Goal: Task Accomplishment & Management: Use online tool/utility

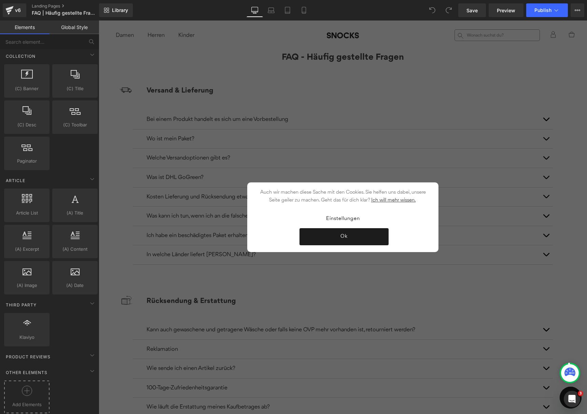
click at [32, 390] on div at bounding box center [27, 393] width 42 height 15
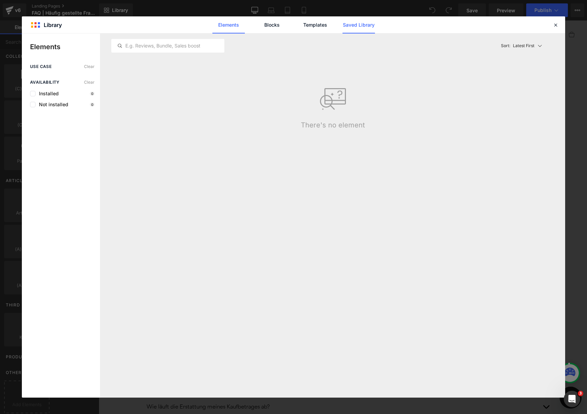
click at [359, 20] on link "Saved Library" at bounding box center [359, 24] width 32 height 17
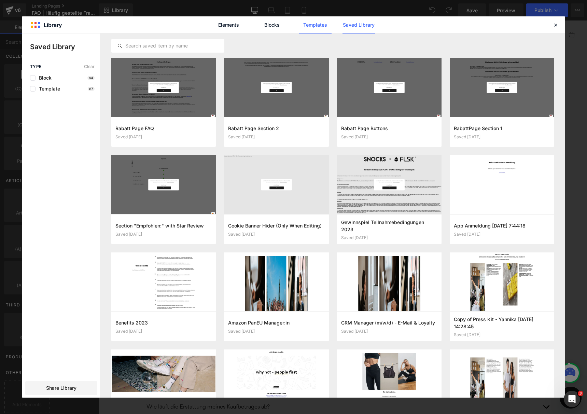
click at [327, 25] on link "Templates" at bounding box center [315, 24] width 32 height 17
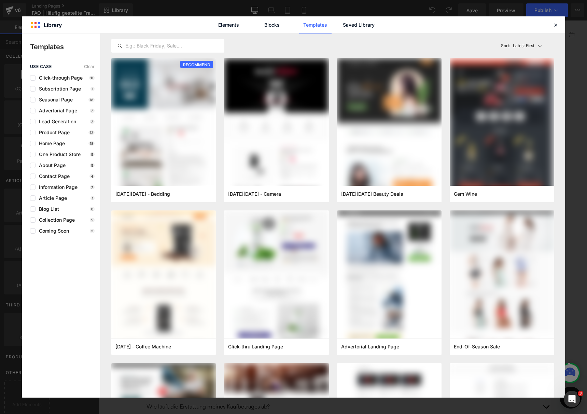
click at [328, 25] on link "Templates" at bounding box center [315, 24] width 32 height 17
click at [355, 26] on link "Saved Library" at bounding box center [359, 24] width 32 height 17
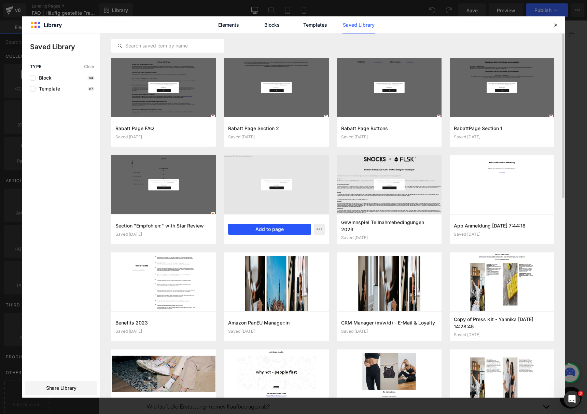
click at [267, 229] on button "Add to page" at bounding box center [269, 229] width 83 height 11
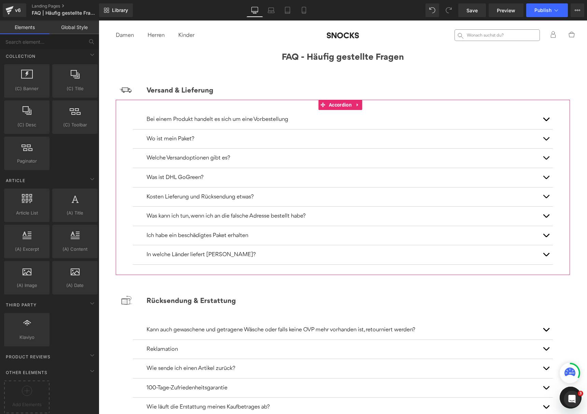
click at [542, 157] on button "button" at bounding box center [546, 158] width 14 height 19
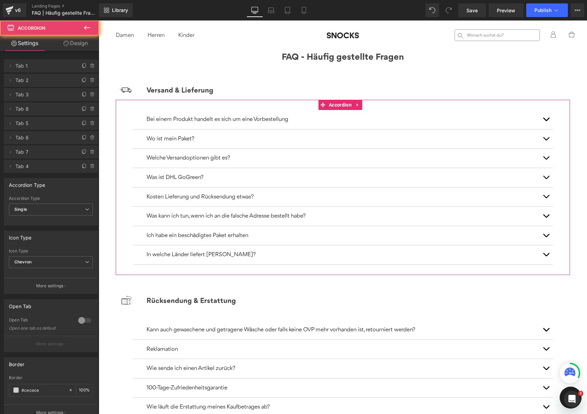
click at [541, 157] on button "button" at bounding box center [546, 158] width 14 height 19
click at [546, 159] on span "button" at bounding box center [546, 159] width 0 height 0
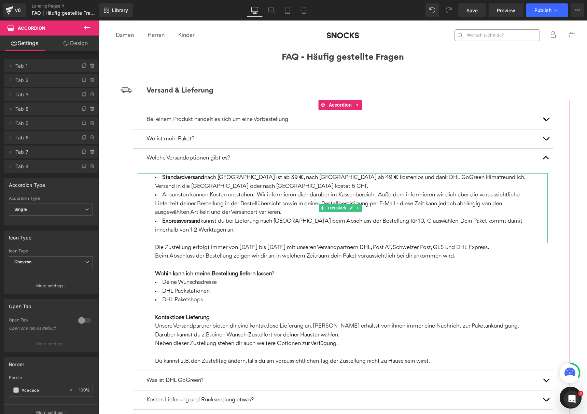
click at [266, 179] on span "nach [GEOGRAPHIC_DATA] ist ab 39 €, nach [GEOGRAPHIC_DATA] ab 49 € kostenlos un…" at bounding box center [340, 182] width 370 height 15
click at [270, 178] on span "nach [GEOGRAPHIC_DATA] ist ab 39 €, nach [GEOGRAPHIC_DATA] ab 49 € kostenlos un…" at bounding box center [340, 182] width 370 height 15
click at [260, 179] on span "nach [GEOGRAPHIC_DATA] ist ab 39 €, nach [GEOGRAPHIC_DATA] ab 49 € kostenlos un…" at bounding box center [340, 182] width 370 height 15
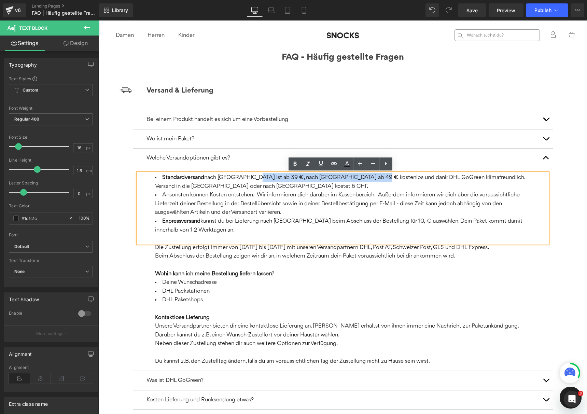
drag, startPoint x: 253, startPoint y: 178, endPoint x: 369, endPoint y: 181, distance: 116.5
click at [369, 181] on li "Standardversand nach [GEOGRAPHIC_DATA] ist ab 39 €, nach [GEOGRAPHIC_DATA] ab 4…" at bounding box center [343, 181] width 376 height 17
paste div
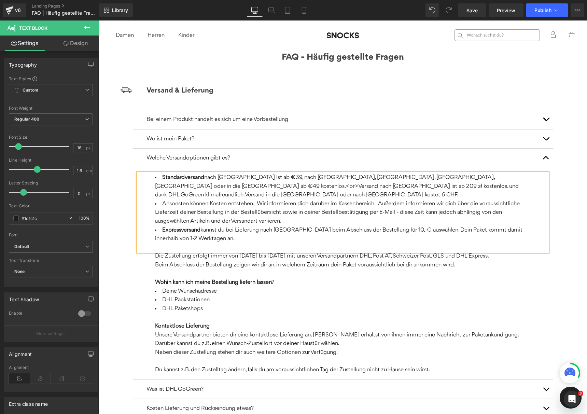
click at [279, 177] on span "nach [GEOGRAPHIC_DATA] ist ab €39, nach [GEOGRAPHIC_DATA], [GEOGRAPHIC_DATA], […" at bounding box center [337, 186] width 364 height 23
click at [526, 174] on div "Standardversand nach [GEOGRAPHIC_DATA] ist ab €39, nach [GEOGRAPHIC_DATA], [GEO…" at bounding box center [343, 212] width 410 height 79
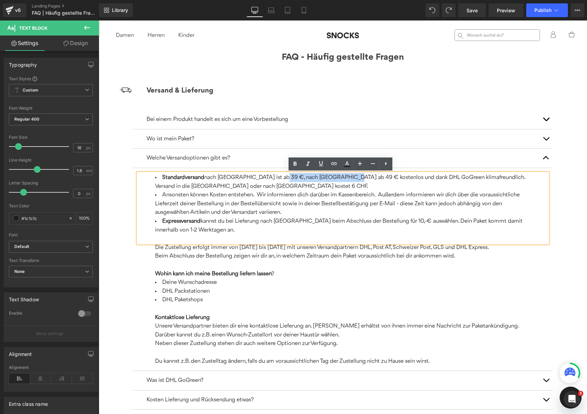
drag, startPoint x: 281, startPoint y: 178, endPoint x: 346, endPoint y: 180, distance: 64.9
click at [346, 180] on span "nach [GEOGRAPHIC_DATA] ist ab 39 €, nach [GEOGRAPHIC_DATA] ab 49 € kostenlos un…" at bounding box center [340, 182] width 370 height 15
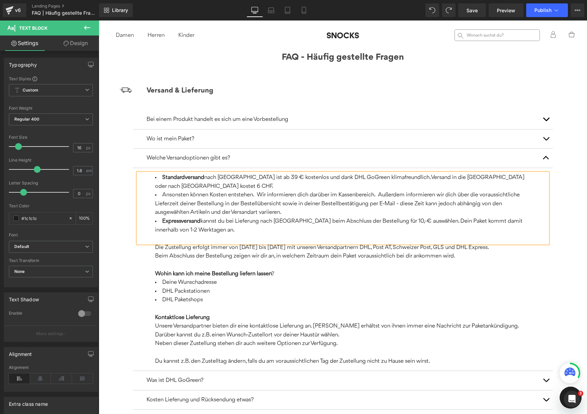
drag, startPoint x: 411, startPoint y: 178, endPoint x: 421, endPoint y: 178, distance: 10.6
click at [411, 178] on span "nach [GEOGRAPHIC_DATA] ist ab 39 € kostenlos und dank DHL GoGreen klimafreundli…" at bounding box center [339, 182] width 369 height 15
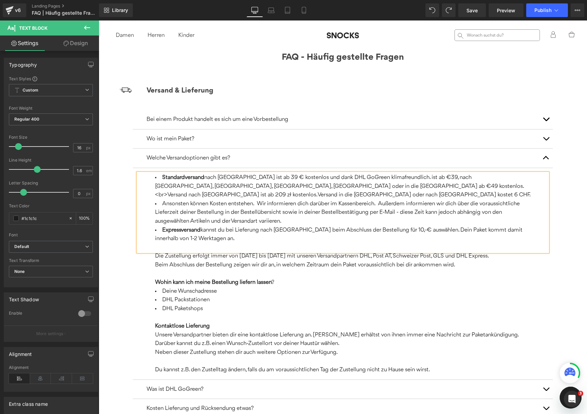
click at [408, 178] on span "nach [GEOGRAPHIC_DATA] ist ab 39 € kostenlos und dank DHL GoGreen klimafreundli…" at bounding box center [343, 186] width 376 height 23
drag, startPoint x: 437, startPoint y: 178, endPoint x: 409, endPoint y: 180, distance: 27.4
click at [410, 180] on span "nach [GEOGRAPHIC_DATA] ist ab 39 € kostenlos und dank DHL GoGreen klimafreundli…" at bounding box center [343, 186] width 376 height 23
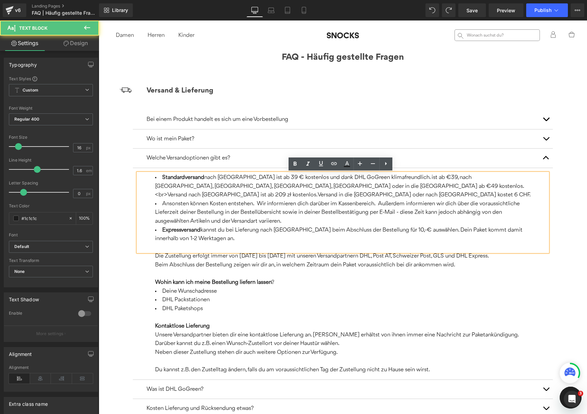
click at [445, 177] on span "nach [GEOGRAPHIC_DATA] ist ab 39 € kostenlos und dank DHL GoGreen klimafreundli…" at bounding box center [343, 186] width 376 height 23
click at [438, 179] on span "nach [GEOGRAPHIC_DATA] ist ab 39 € kostenlos und dank DHL GoGreen klimafreundli…" at bounding box center [343, 186] width 376 height 23
drag, startPoint x: 410, startPoint y: 178, endPoint x: 436, endPoint y: 180, distance: 26.8
click at [436, 180] on li "Standardversand nach [GEOGRAPHIC_DATA] ist ab 39 € kostenlos und dank DHL GoGre…" at bounding box center [343, 186] width 376 height 26
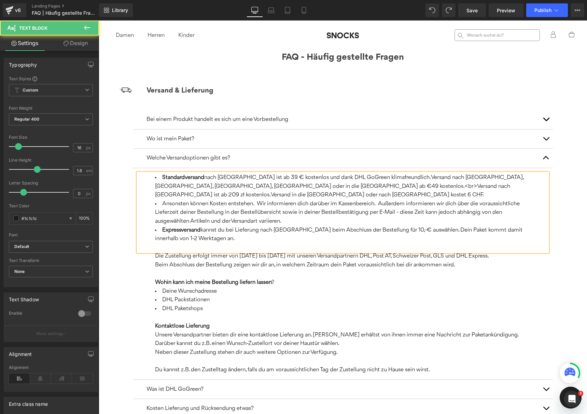
click at [237, 187] on span "nach [GEOGRAPHIC_DATA] ist ab 39 € kostenlos und dank DHL GoGreen klimafreundli…" at bounding box center [339, 186] width 368 height 23
drag, startPoint x: 290, startPoint y: 186, endPoint x: 300, endPoint y: 188, distance: 10.3
click at [301, 190] on li "Standardversand nach [GEOGRAPHIC_DATA] ist ab 39 € kostenlos und dank DHL GoGre…" at bounding box center [343, 186] width 376 height 26
click at [300, 190] on li "Standardversand nach [GEOGRAPHIC_DATA] ist ab 39 € kostenlos und dank DHL GoGre…" at bounding box center [343, 186] width 376 height 26
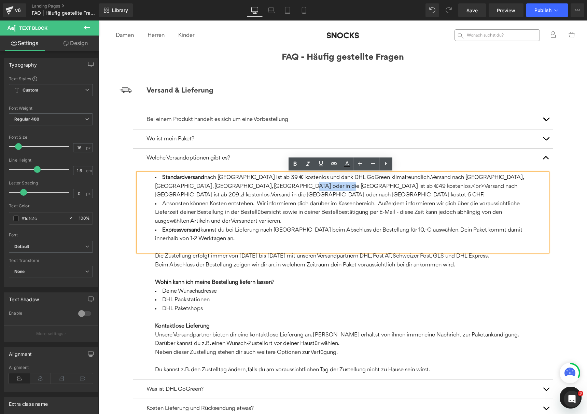
drag, startPoint x: 300, startPoint y: 187, endPoint x: 263, endPoint y: 189, distance: 37.3
click at [263, 189] on span "nach [GEOGRAPHIC_DATA] ist ab 39 € kostenlos und dank DHL GoGreen klimafreundli…" at bounding box center [339, 186] width 368 height 23
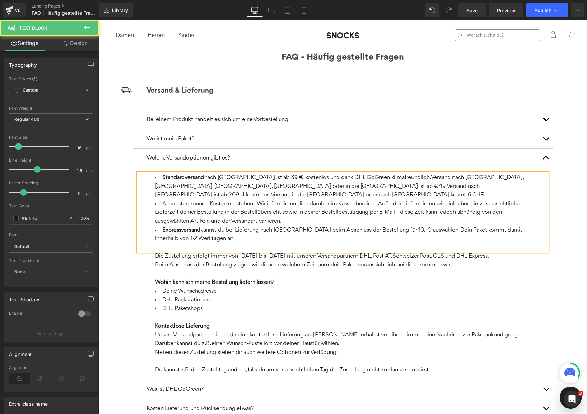
click at [316, 186] on span "nach [GEOGRAPHIC_DATA] ist ab 39 € kostenlos und dank DHL GoGreen klimafreundli…" at bounding box center [339, 186] width 368 height 23
click at [367, 187] on span "nach [GEOGRAPHIC_DATA] ist ab 39 € kostenlos und dank DHL GoGreen klimafreundli…" at bounding box center [339, 186] width 368 height 23
click at [542, 156] on button "button" at bounding box center [546, 158] width 14 height 19
click at [541, 157] on button "button" at bounding box center [546, 158] width 14 height 19
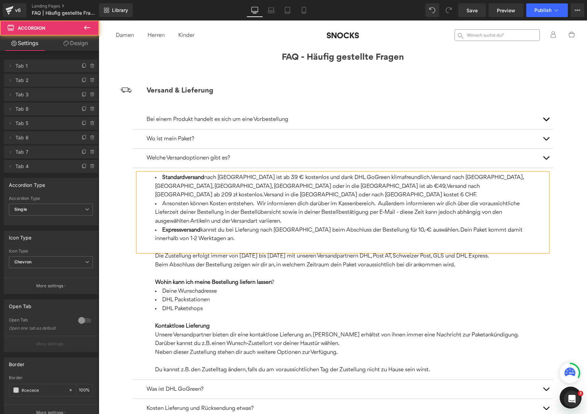
click at [546, 159] on span "button" at bounding box center [546, 159] width 0 height 0
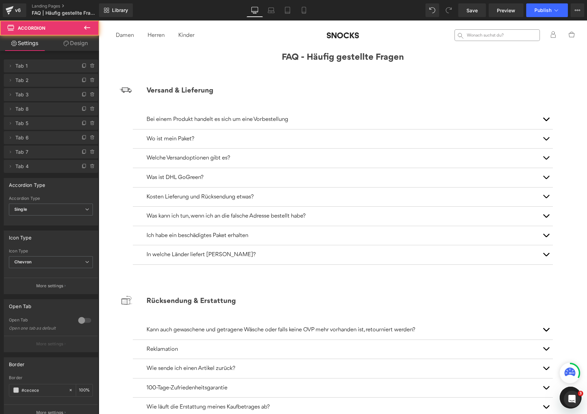
click at [546, 198] on span "button" at bounding box center [546, 198] width 0 height 0
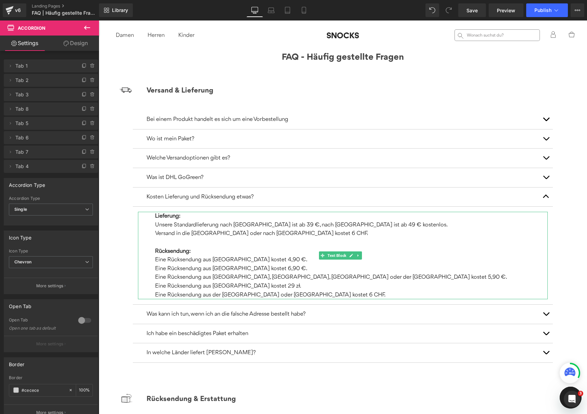
click at [269, 226] on p "Unsere Standardlieferung nach [GEOGRAPHIC_DATA] ist ab 39 €, nach [GEOGRAPHIC_D…" at bounding box center [343, 225] width 376 height 9
click at [336, 226] on p "Unsere Standardlieferung nach [GEOGRAPHIC_DATA] ist ab 39 €, nach [GEOGRAPHIC_D…" at bounding box center [343, 225] width 376 height 9
click at [406, 223] on p "Unsere Standardlieferung nach [GEOGRAPHIC_DATA] ist ab 39 €, nach [GEOGRAPHIC_D…" at bounding box center [343, 225] width 376 height 9
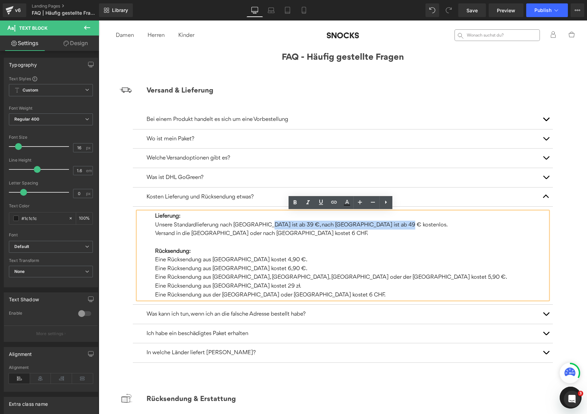
drag, startPoint x: 399, startPoint y: 225, endPoint x: 268, endPoint y: 228, distance: 130.8
click at [268, 228] on p "Unsere Standardlieferung nach [GEOGRAPHIC_DATA] ist ab 39 €, nach [GEOGRAPHIC_D…" at bounding box center [343, 225] width 376 height 9
paste div
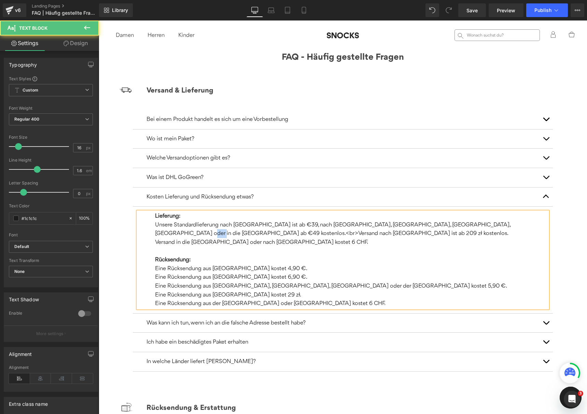
drag, startPoint x: 166, startPoint y: 234, endPoint x: 133, endPoint y: 234, distance: 33.8
click at [133, 234] on article "Lieferung: Unsere Standardlieferung nach [GEOGRAPHIC_DATA] ist ab €39, nach [GE…" at bounding box center [343, 260] width 420 height 107
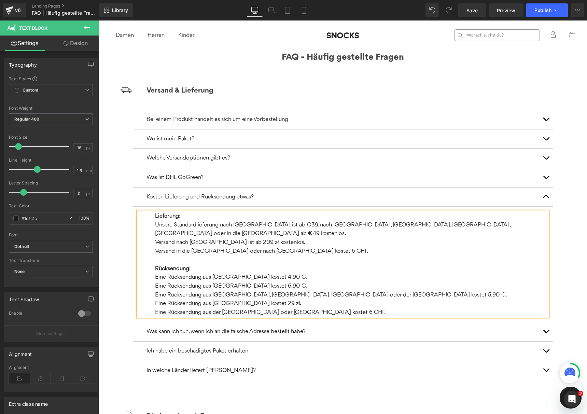
click at [540, 196] on button "button" at bounding box center [546, 196] width 14 height 19
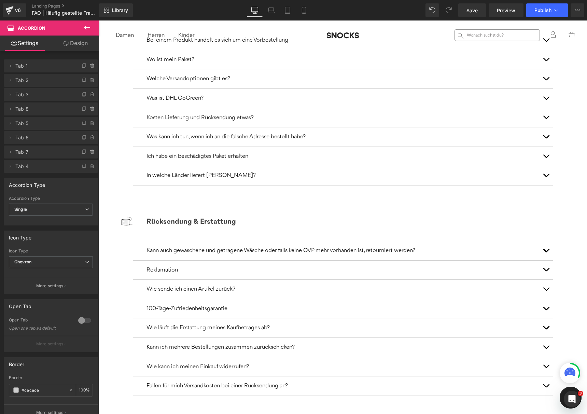
scroll to position [86, 0]
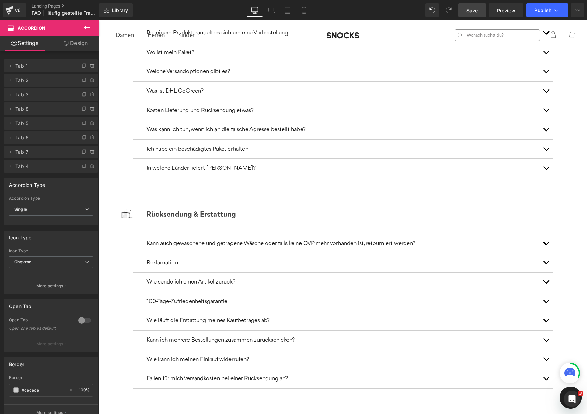
click at [481, 14] on link "Save" at bounding box center [472, 10] width 28 height 14
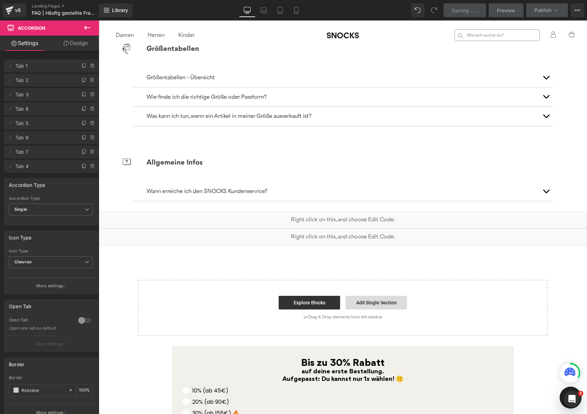
scroll to position [1233, 0]
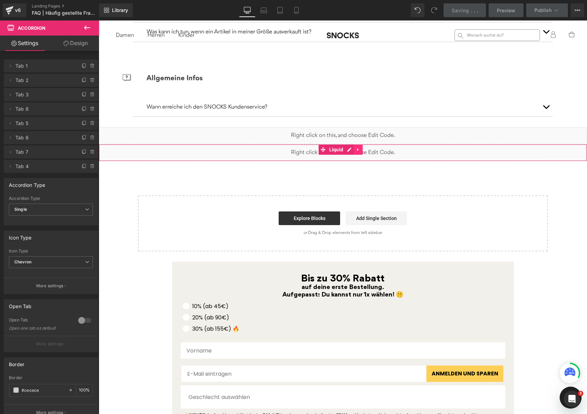
click at [357, 149] on icon at bounding box center [357, 149] width 1 height 3
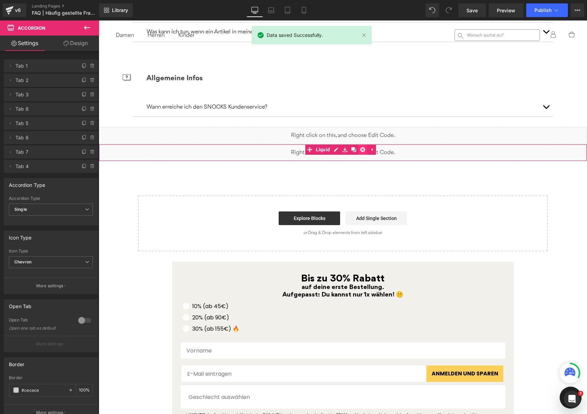
click at [362, 149] on icon at bounding box center [362, 149] width 5 height 5
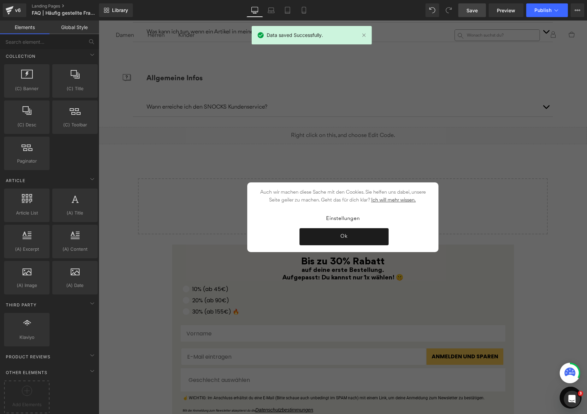
click at [477, 11] on span "Save" at bounding box center [471, 10] width 11 height 7
click at [534, 9] on button "Publish" at bounding box center [547, 10] width 42 height 14
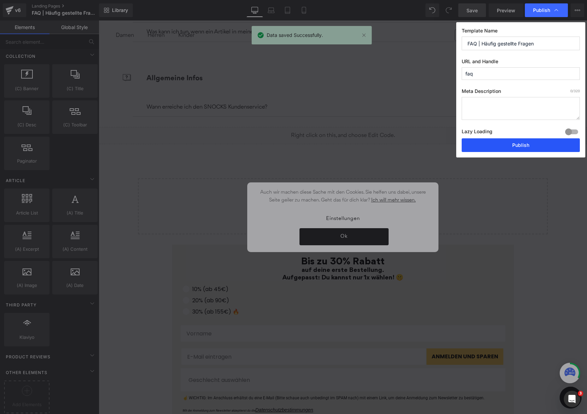
click at [537, 145] on button "Publish" at bounding box center [521, 145] width 118 height 14
